Goal: Information Seeking & Learning: Learn about a topic

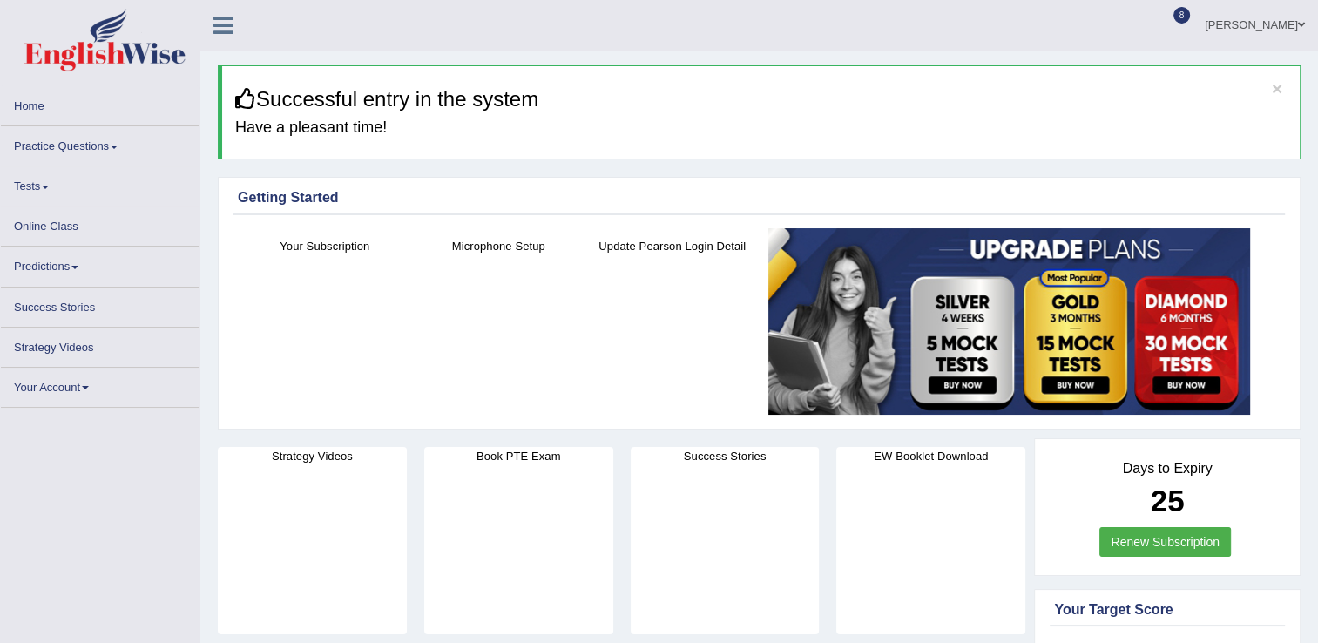
click at [79, 142] on link "Practice Questions" at bounding box center [100, 143] width 199 height 34
click at [121, 145] on link "Practice Questions" at bounding box center [100, 143] width 199 height 34
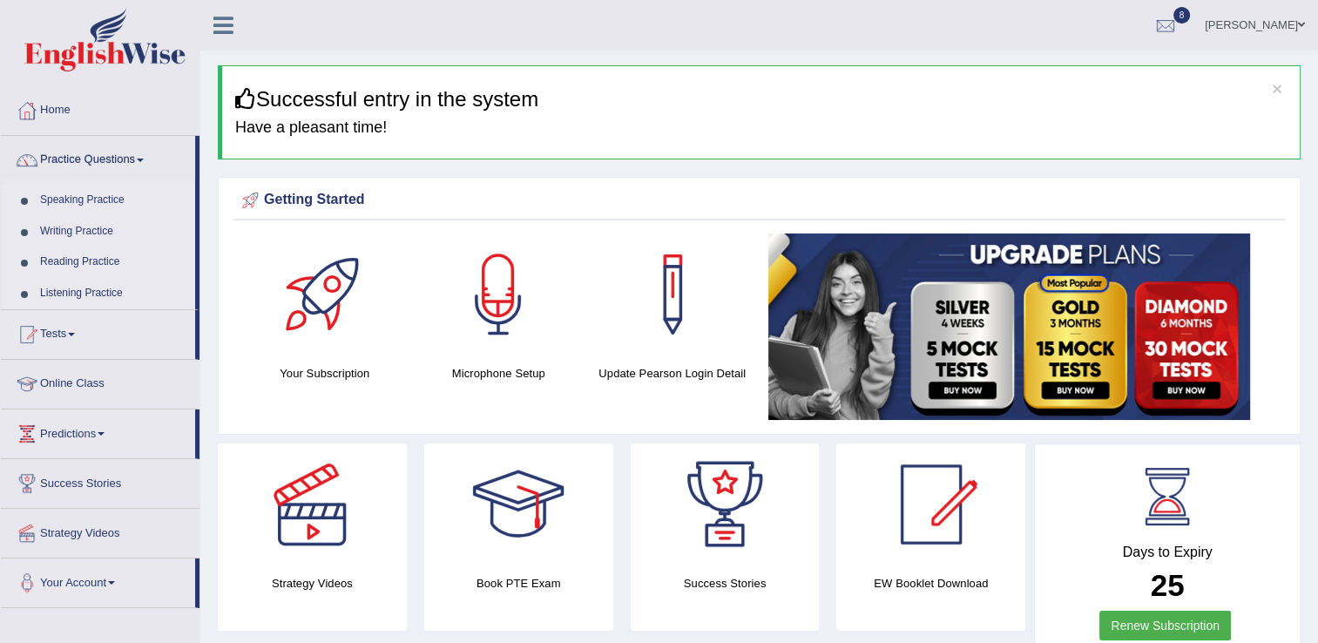
click at [67, 197] on link "Speaking Practice" at bounding box center [113, 200] width 163 height 31
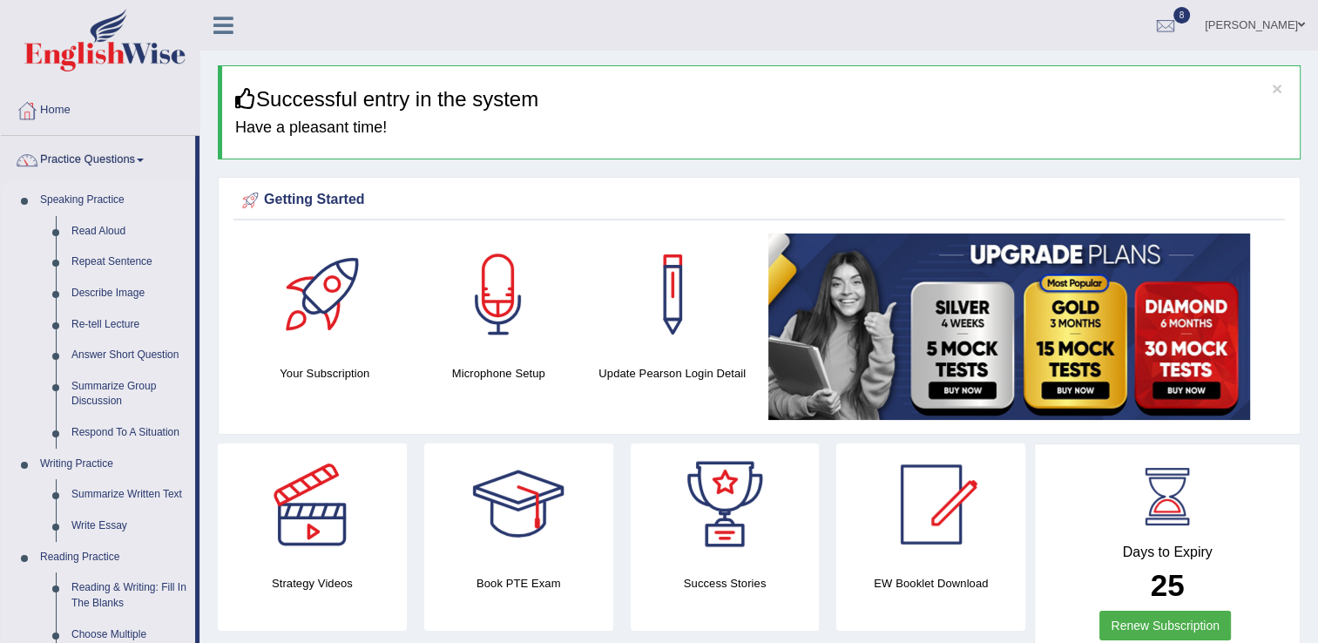
drag, startPoint x: 196, startPoint y: 193, endPoint x: 198, endPoint y: 155, distance: 38.4
click at [198, 155] on li "Practice Questions Speaking Practice Read Aloud Repeat Sentence Describe Image …" at bounding box center [100, 626] width 199 height 980
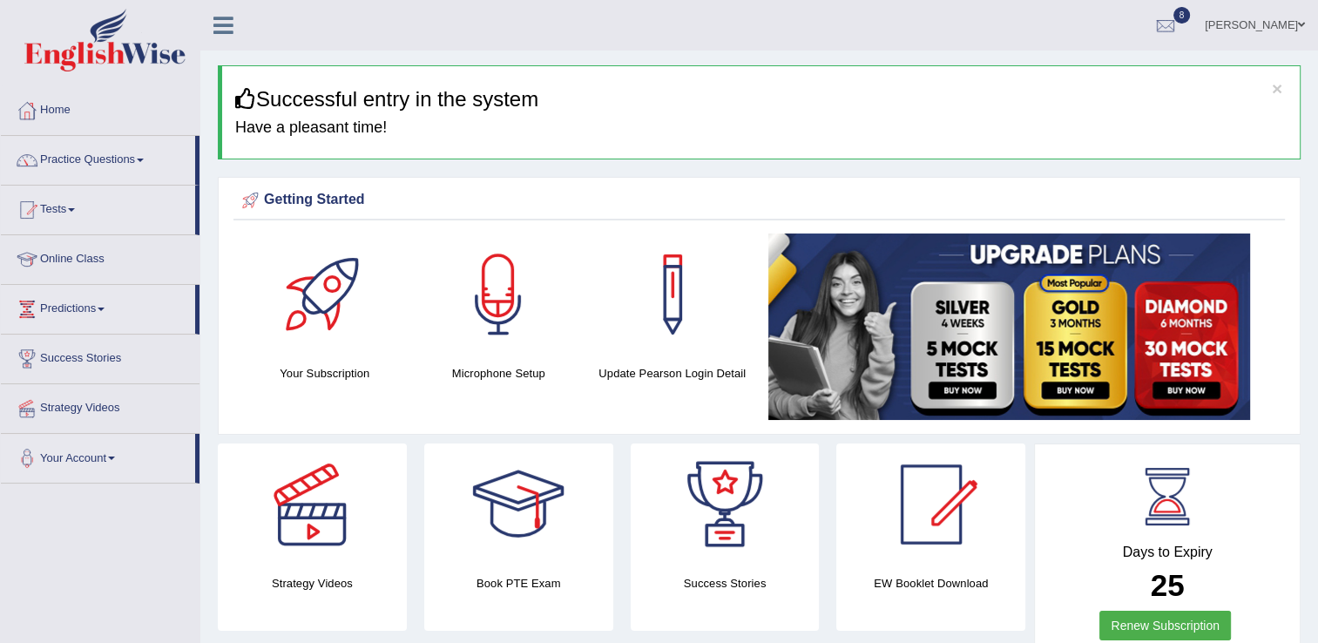
drag, startPoint x: 198, startPoint y: 155, endPoint x: 199, endPoint y: 181, distance: 26.2
click at [199, 181] on li "Practice Questions Speaking Practice Read Aloud Repeat Sentence Describe Image …" at bounding box center [100, 161] width 199 height 50
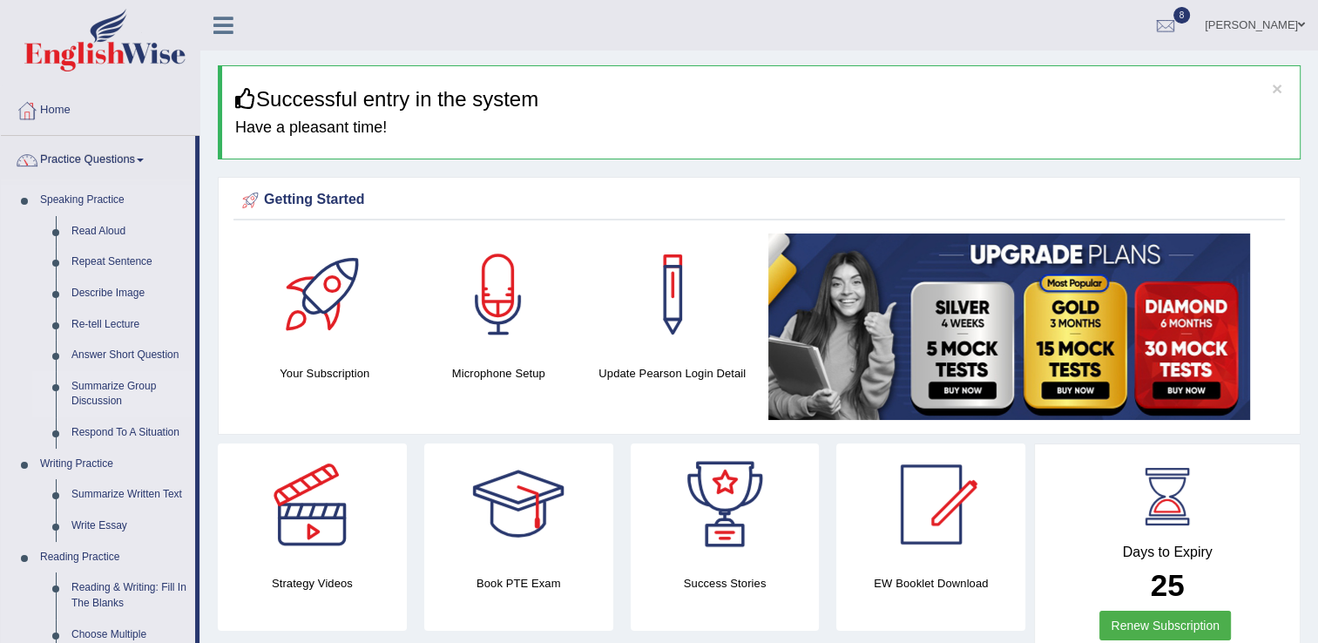
click at [81, 382] on link "Summarize Group Discussion" at bounding box center [130, 394] width 132 height 46
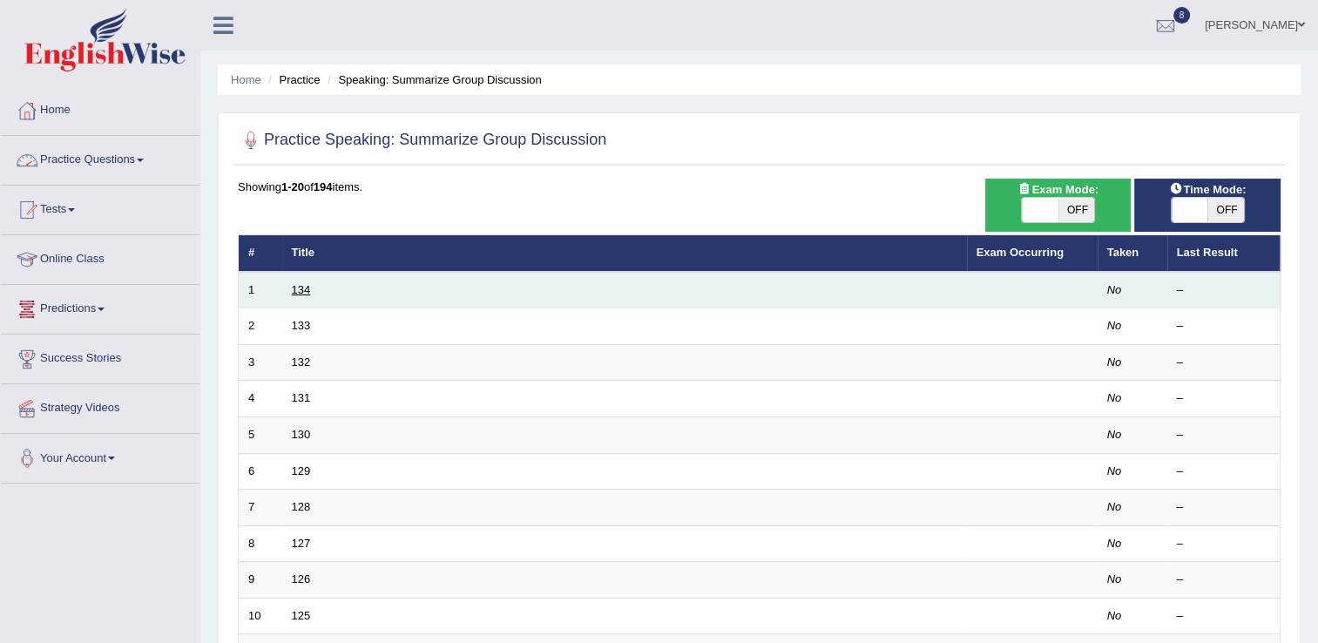
click at [293, 292] on link "134" at bounding box center [301, 289] width 19 height 13
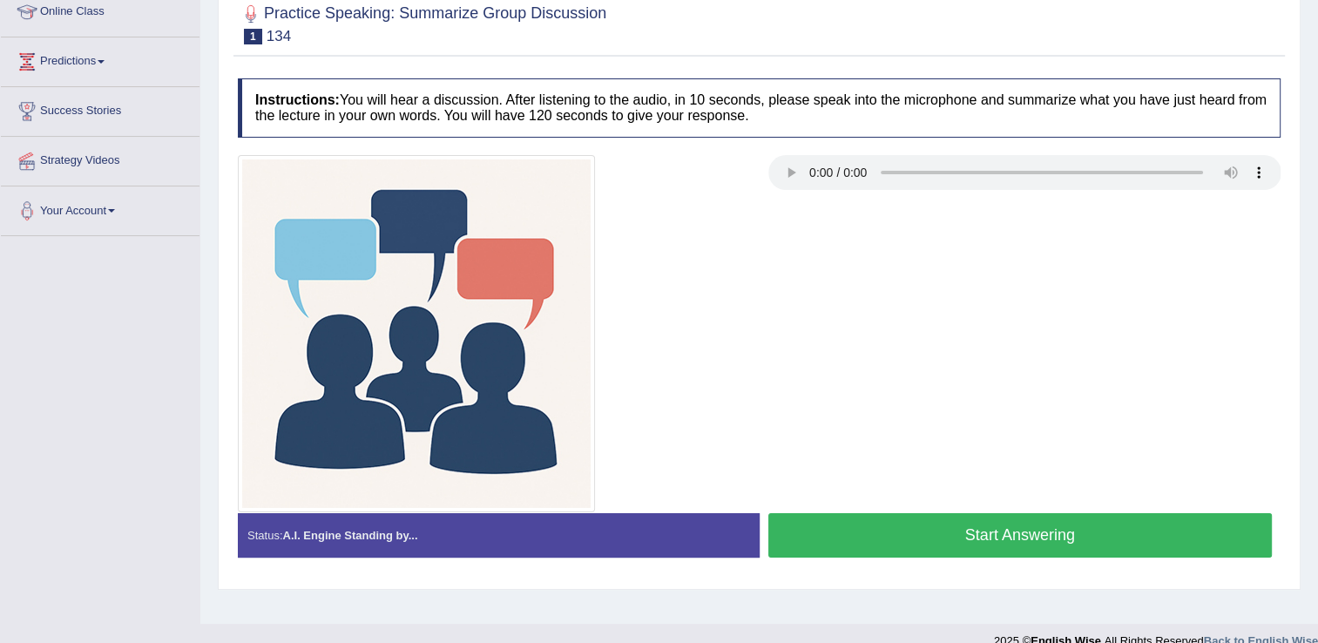
scroll to position [256, 0]
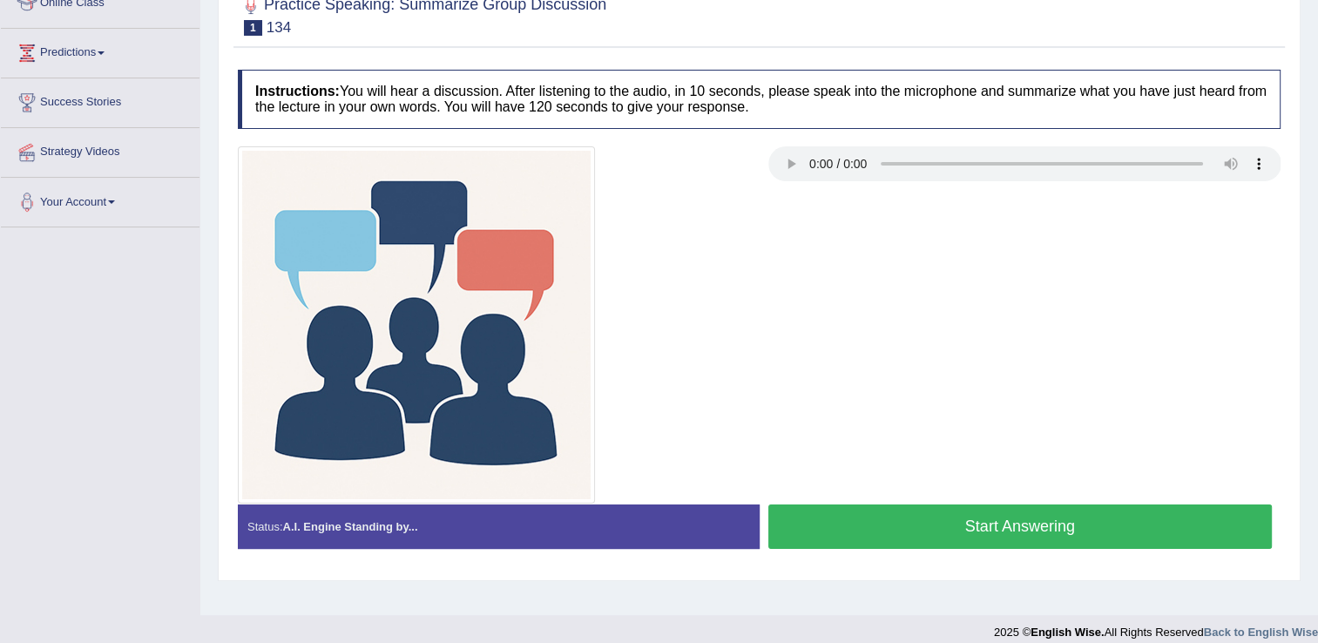
click at [925, 521] on button "Start Answering" at bounding box center [1020, 526] width 504 height 44
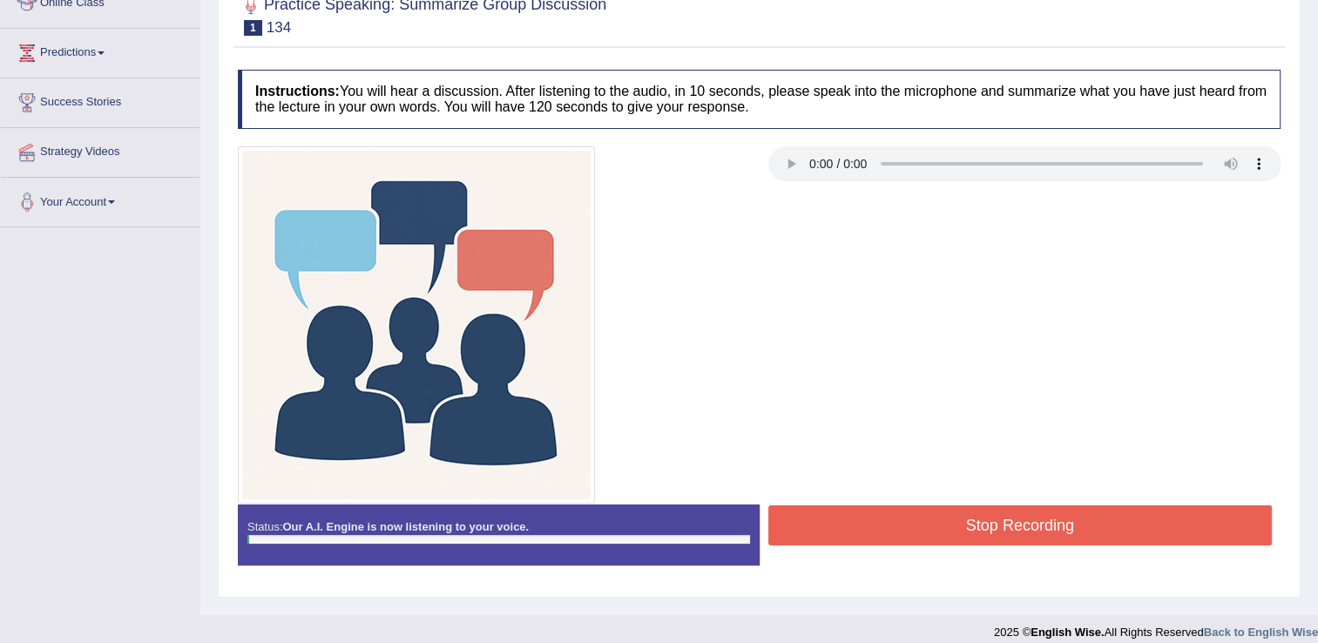
scroll to position [272, 0]
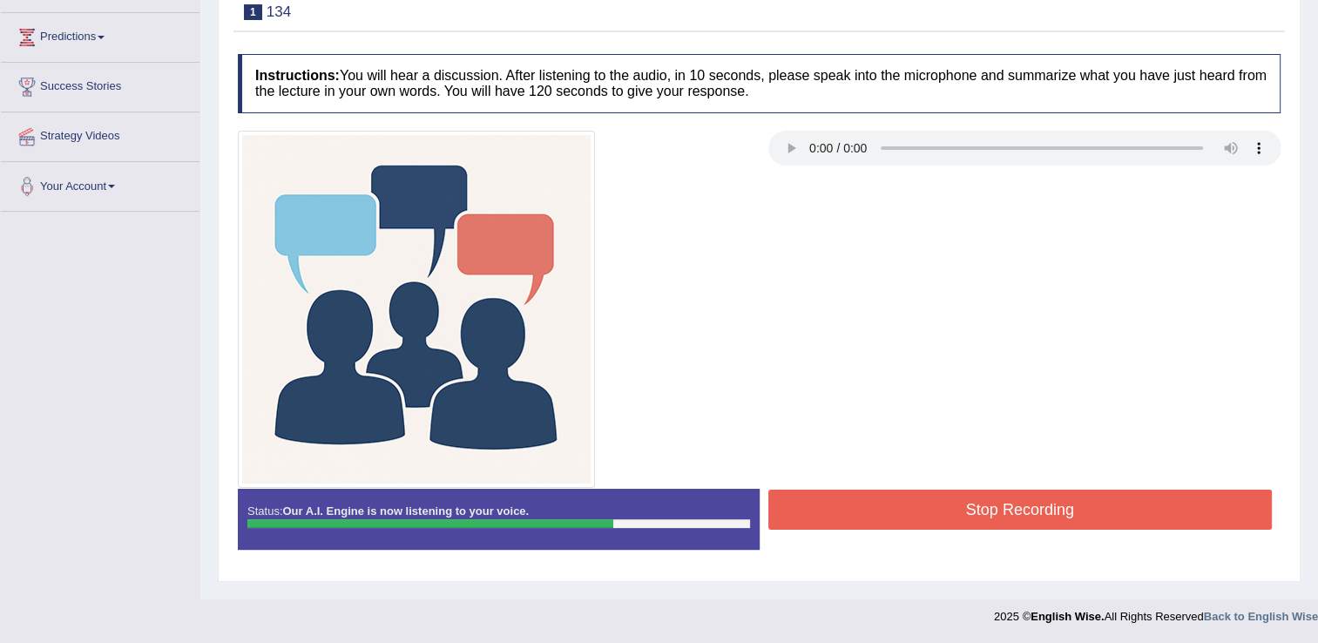
click at [925, 521] on button "Stop Recording" at bounding box center [1020, 510] width 504 height 40
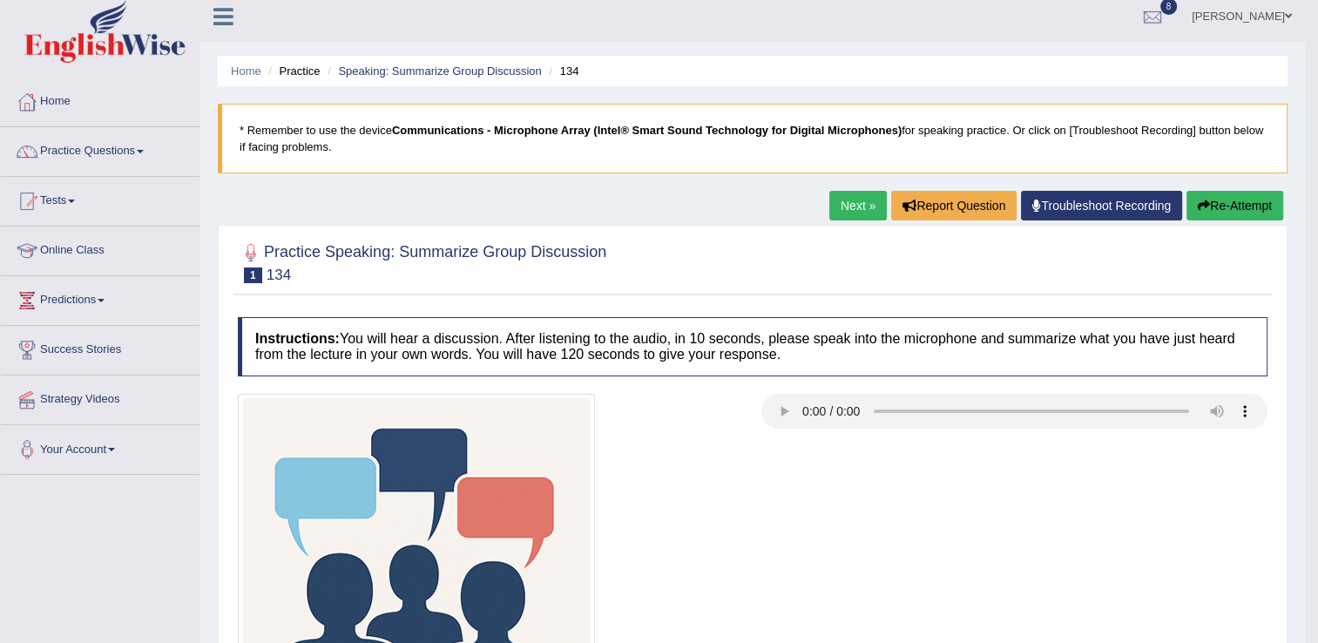
scroll to position [0, 0]
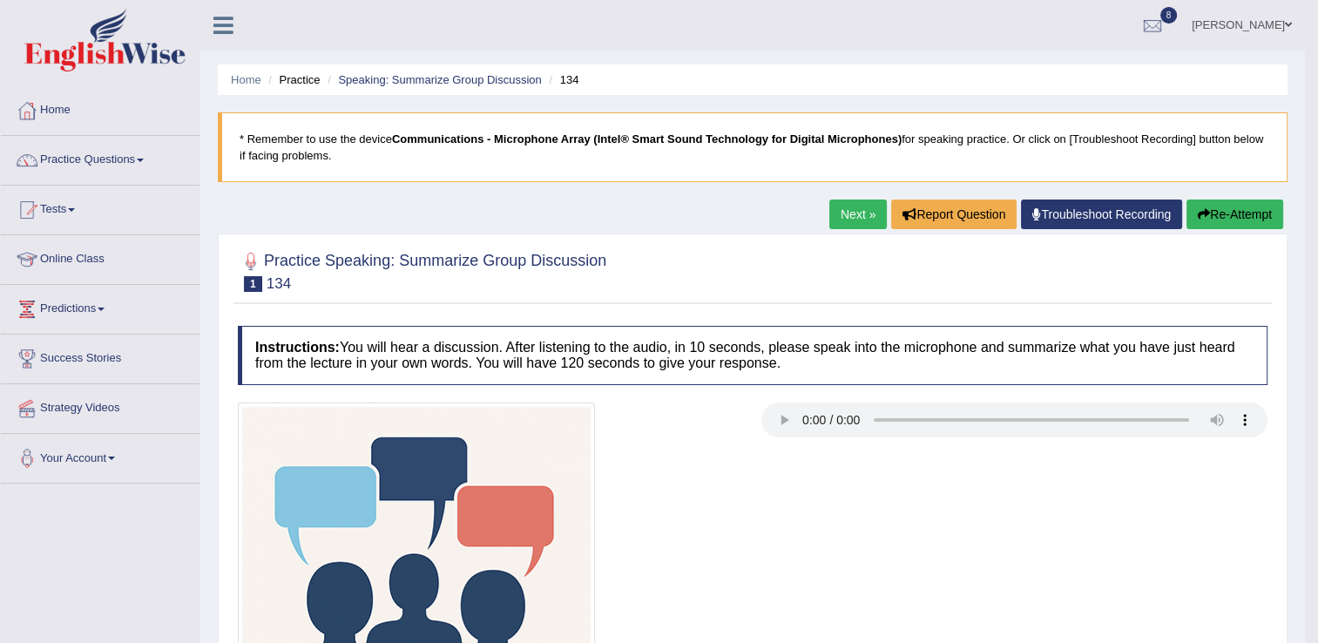
click at [857, 207] on link "Next »" at bounding box center [858, 215] width 58 height 30
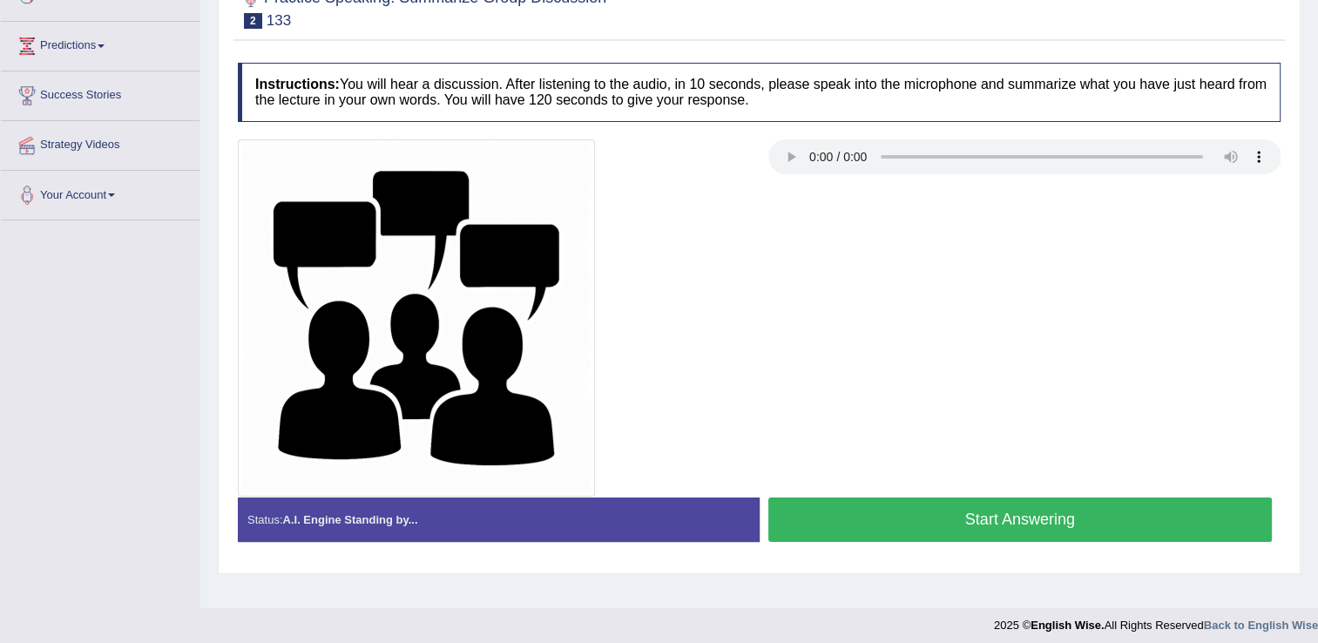
scroll to position [272, 0]
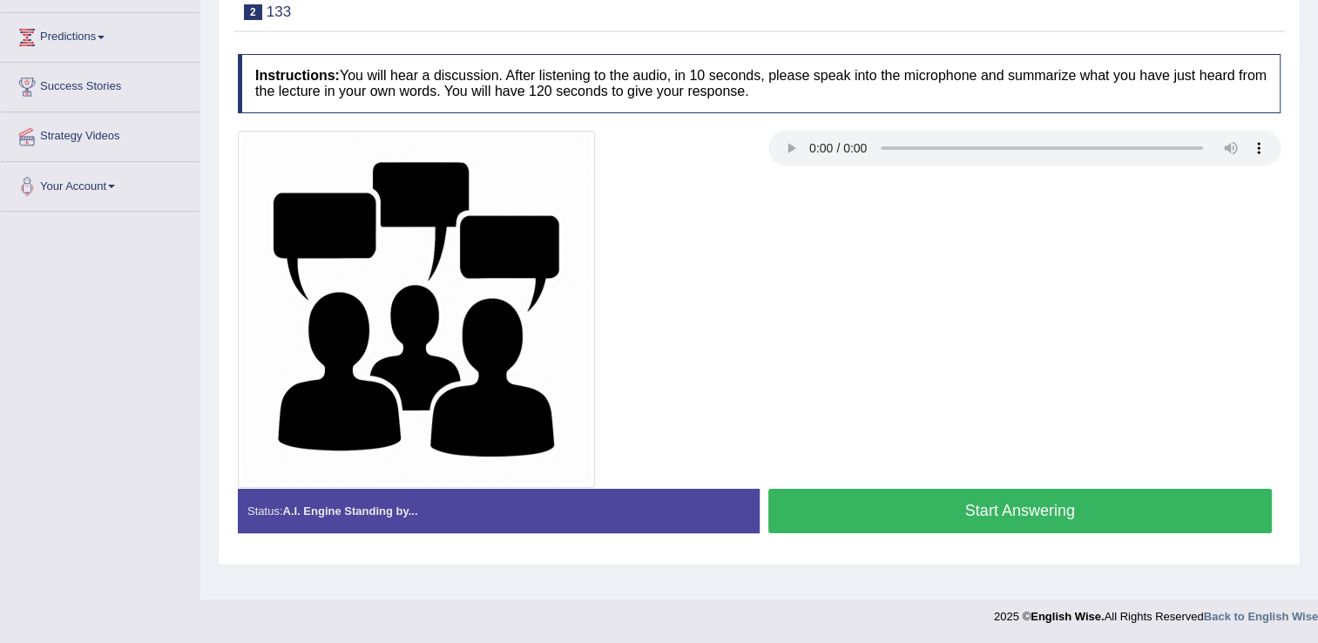
click at [906, 507] on button "Start Answering" at bounding box center [1020, 511] width 504 height 44
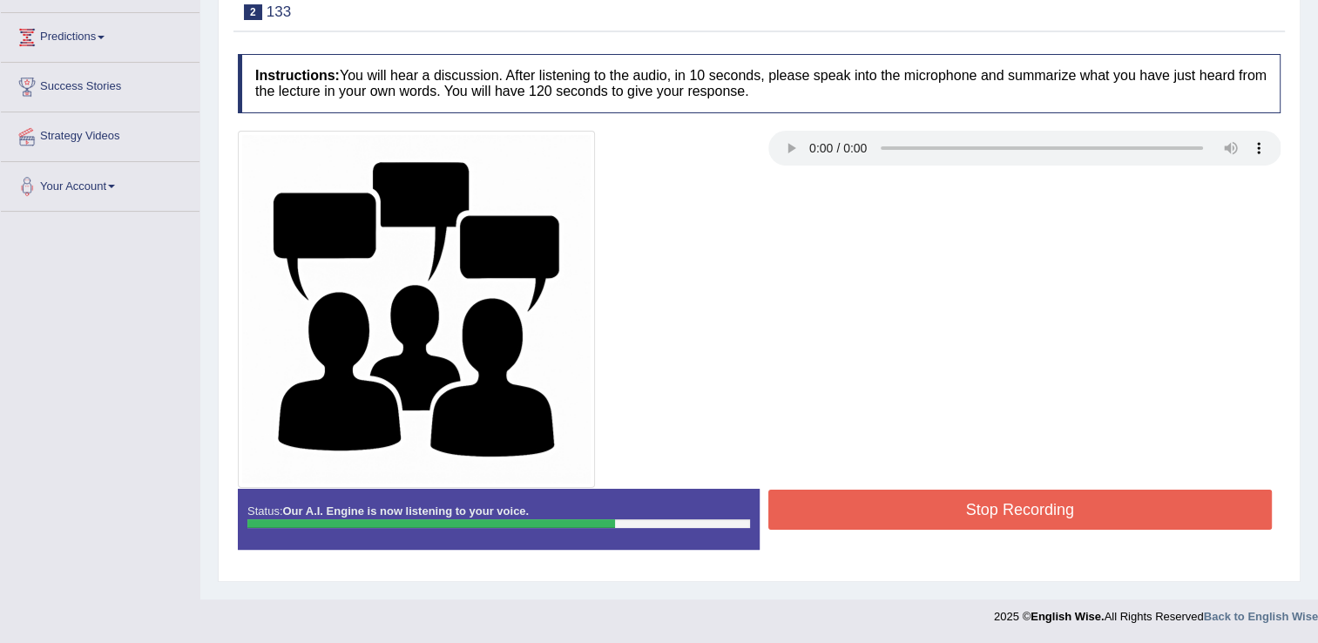
click at [906, 507] on button "Stop Recording" at bounding box center [1020, 510] width 504 height 40
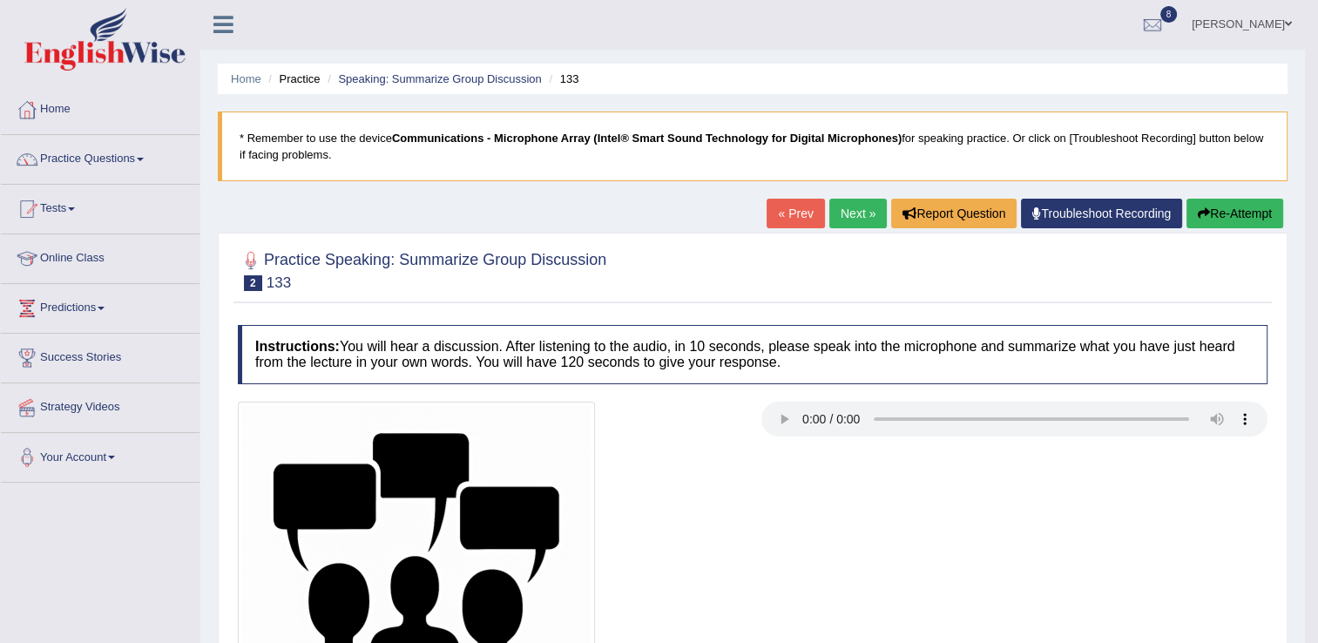
scroll to position [0, 0]
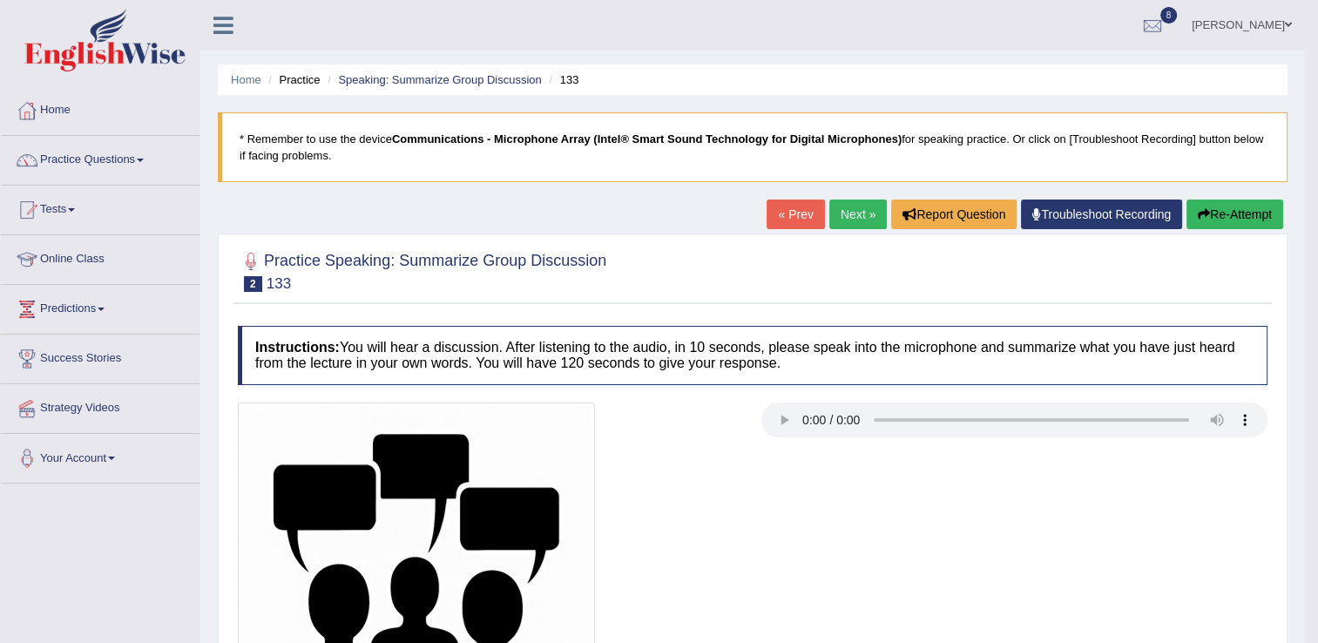
click at [64, 150] on link "Practice Questions" at bounding box center [100, 158] width 199 height 44
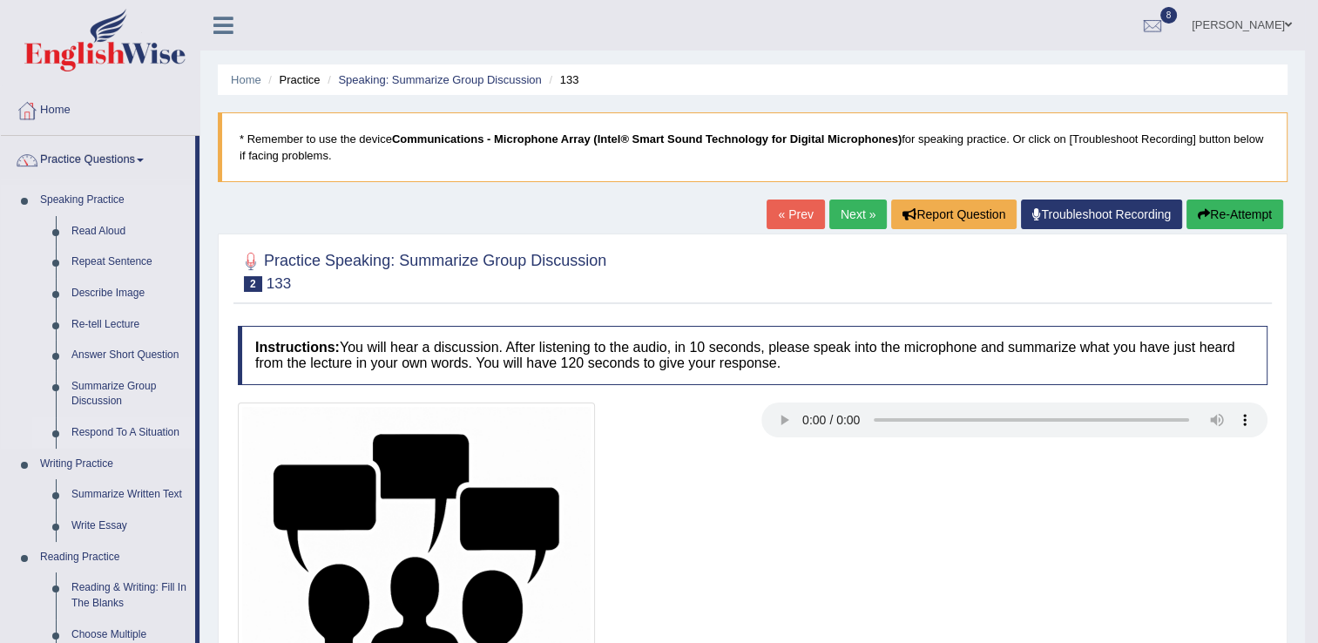
click at [98, 437] on link "Respond To A Situation" at bounding box center [130, 432] width 132 height 31
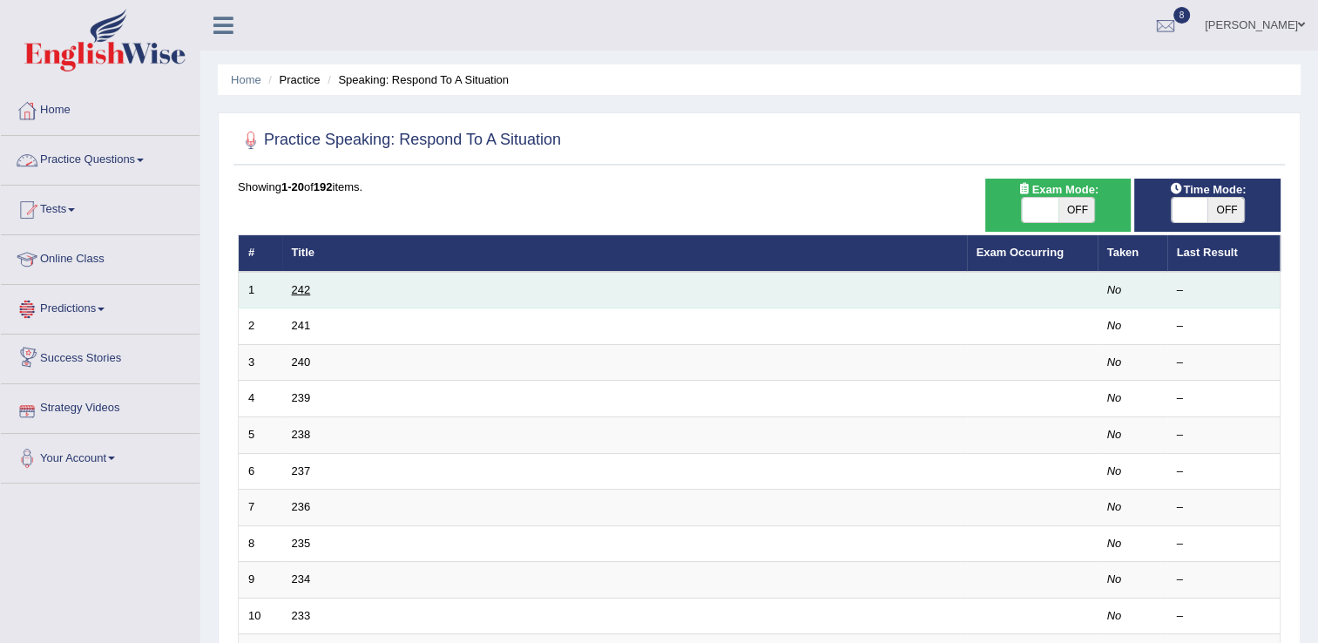
click at [300, 288] on link "242" at bounding box center [301, 289] width 19 height 13
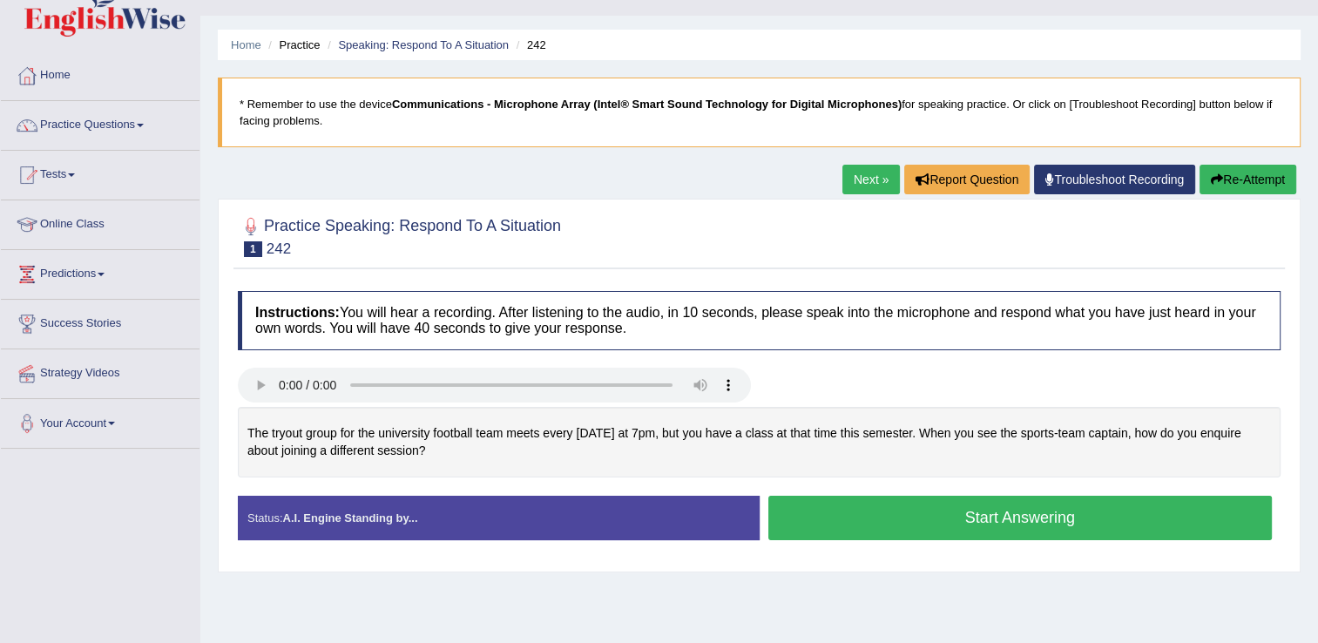
scroll to position [70, 0]
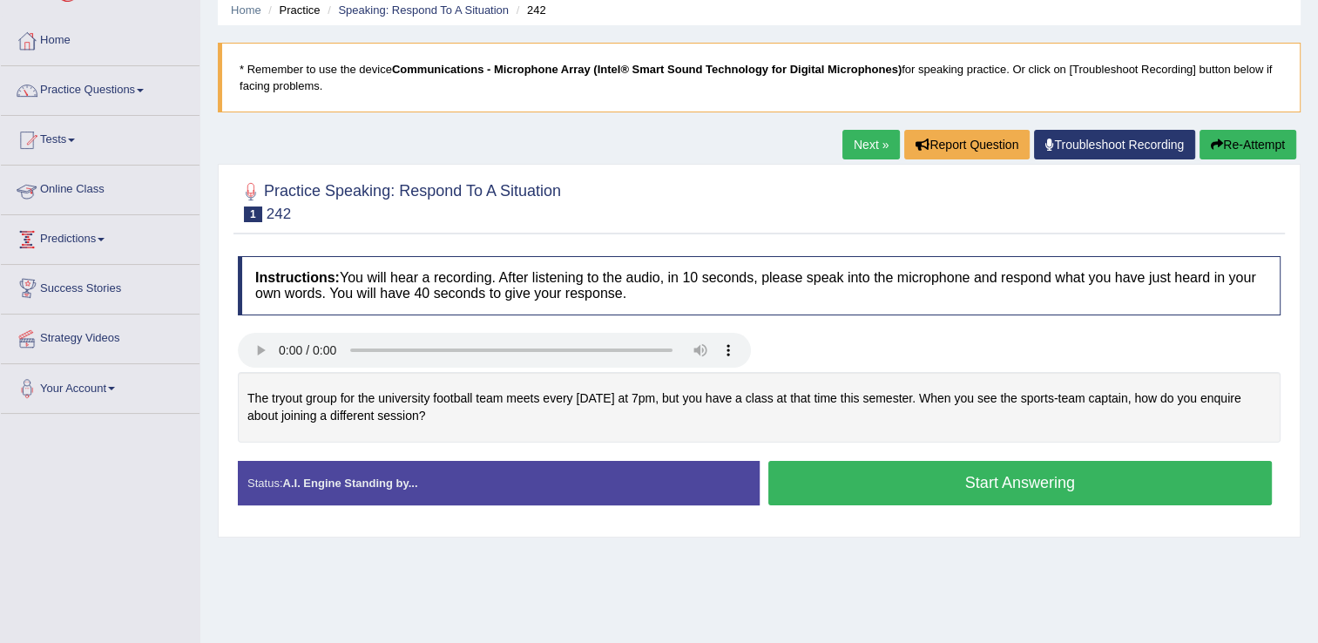
click at [182, 267] on link "Success Stories" at bounding box center [100, 287] width 199 height 44
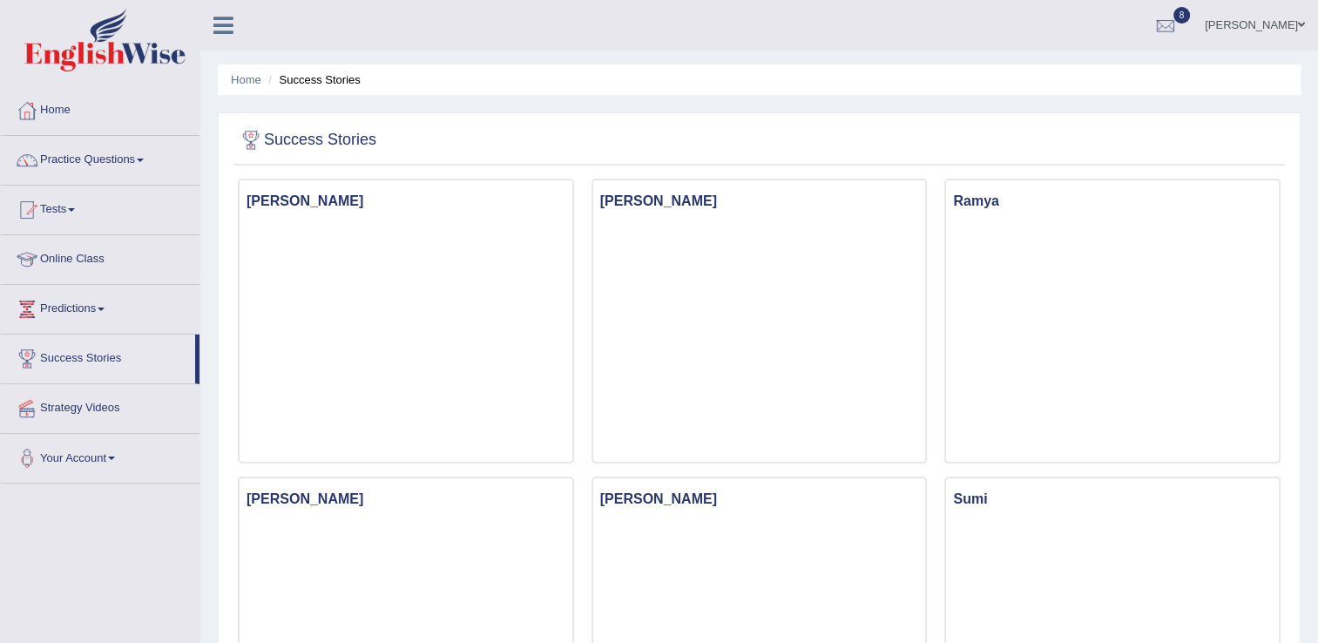
click at [135, 158] on link "Practice Questions" at bounding box center [100, 158] width 199 height 44
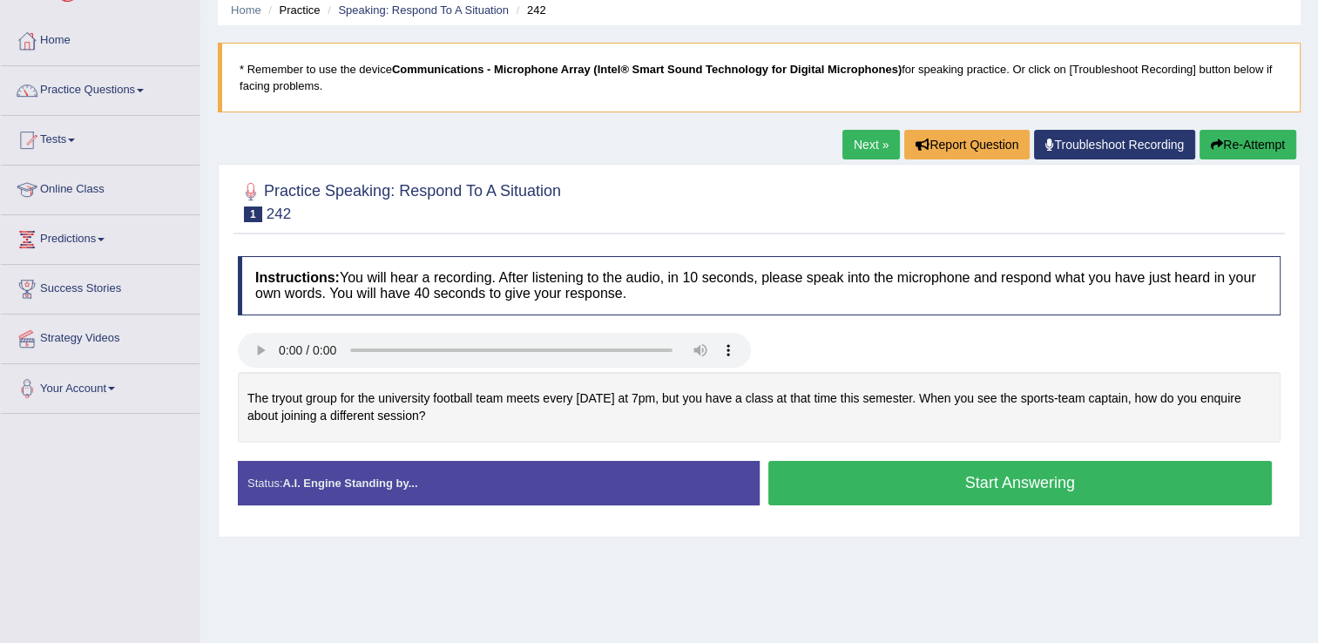
click at [860, 484] on button "Start Answering" at bounding box center [1020, 483] width 504 height 44
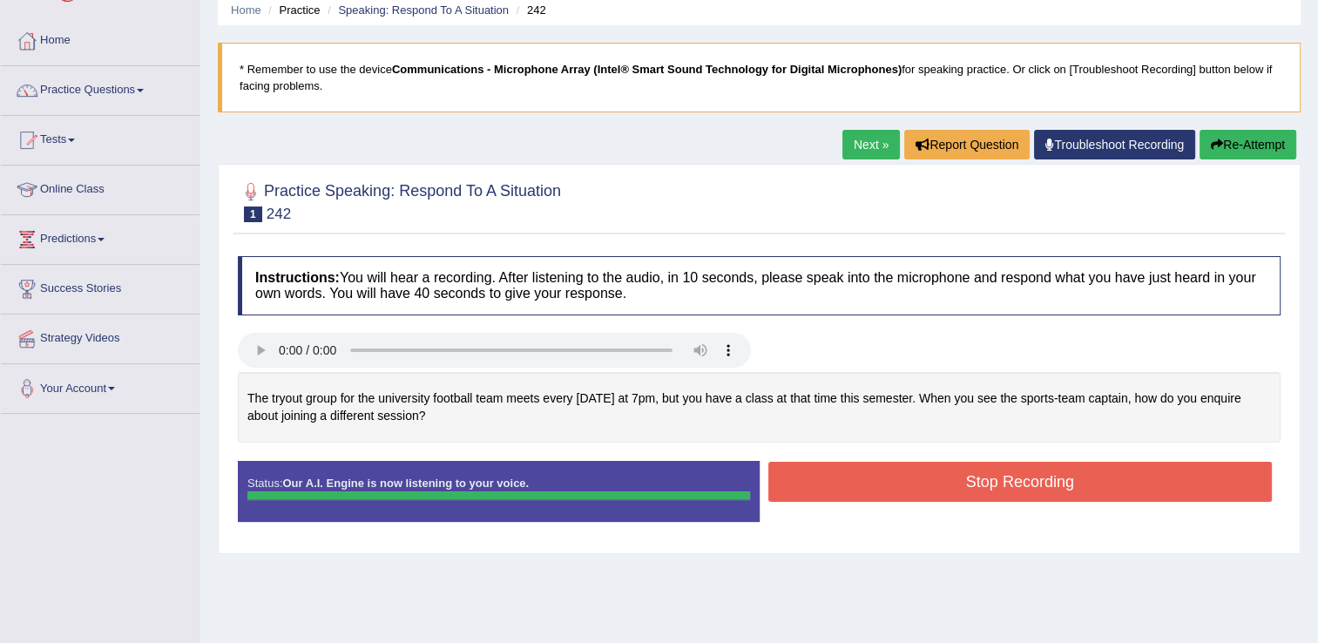
click at [860, 484] on button "Stop Recording" at bounding box center [1020, 482] width 504 height 40
